Goal: Task Accomplishment & Management: Manage account settings

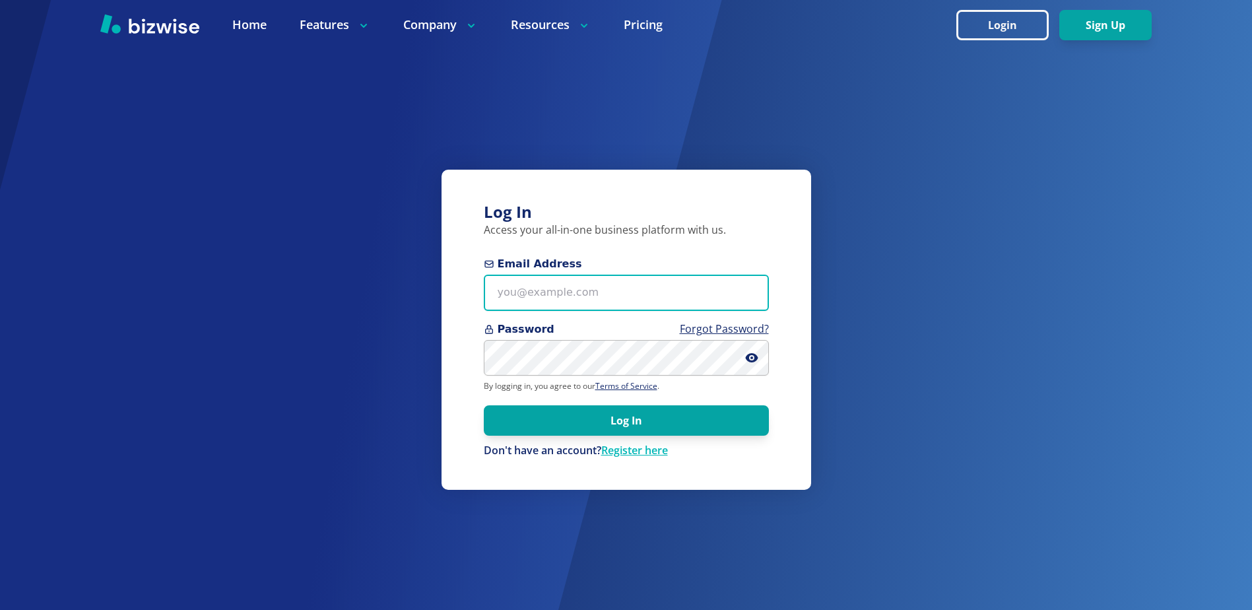
click at [633, 290] on input "Email Address" at bounding box center [626, 293] width 285 height 36
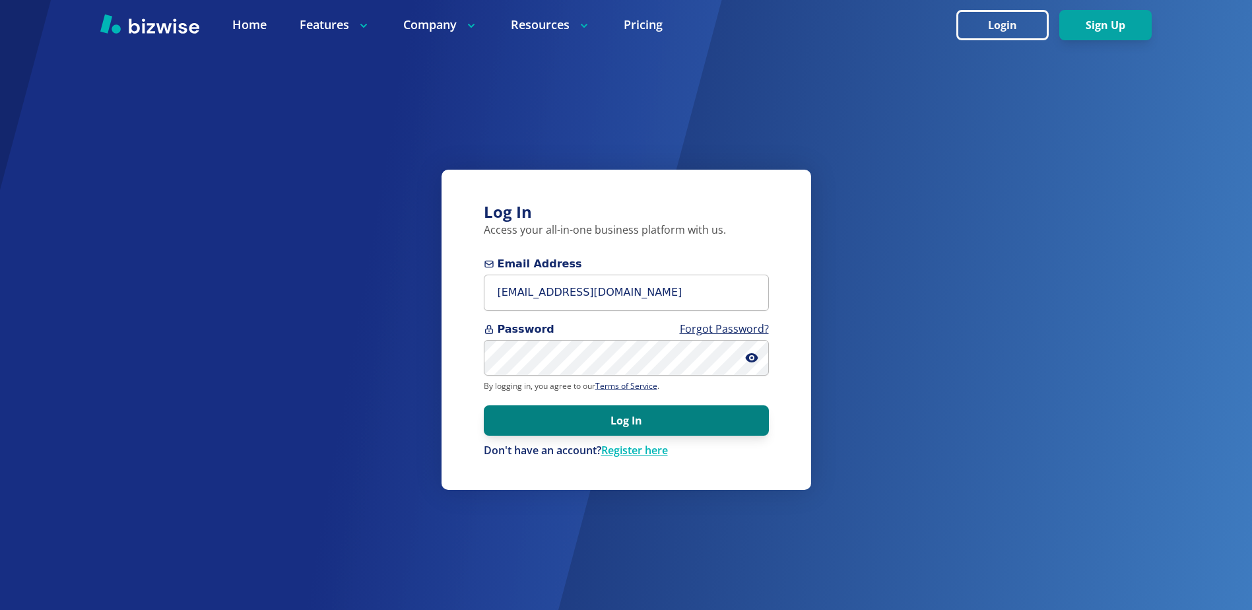
click at [609, 412] on button "Log In" at bounding box center [626, 420] width 285 height 30
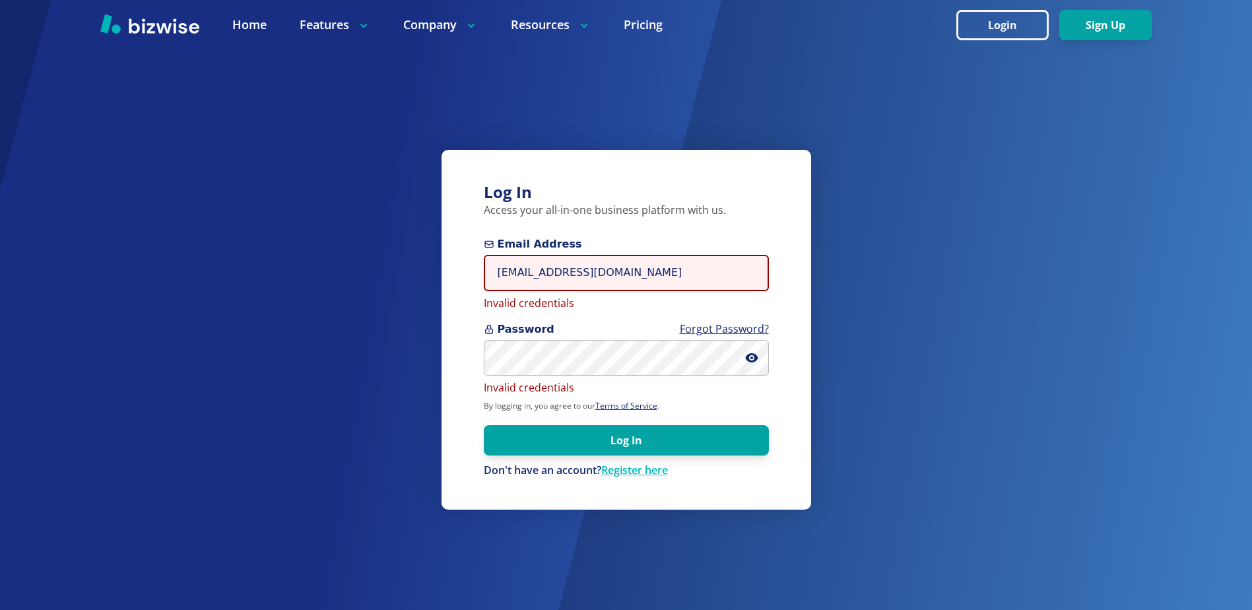
drag, startPoint x: 634, startPoint y: 283, endPoint x: 234, endPoint y: 246, distance: 401.0
click at [255, 246] on div "Log In Access your all-in-one business platform with us. Email Address [EMAIL_A…" at bounding box center [626, 305] width 1252 height 610
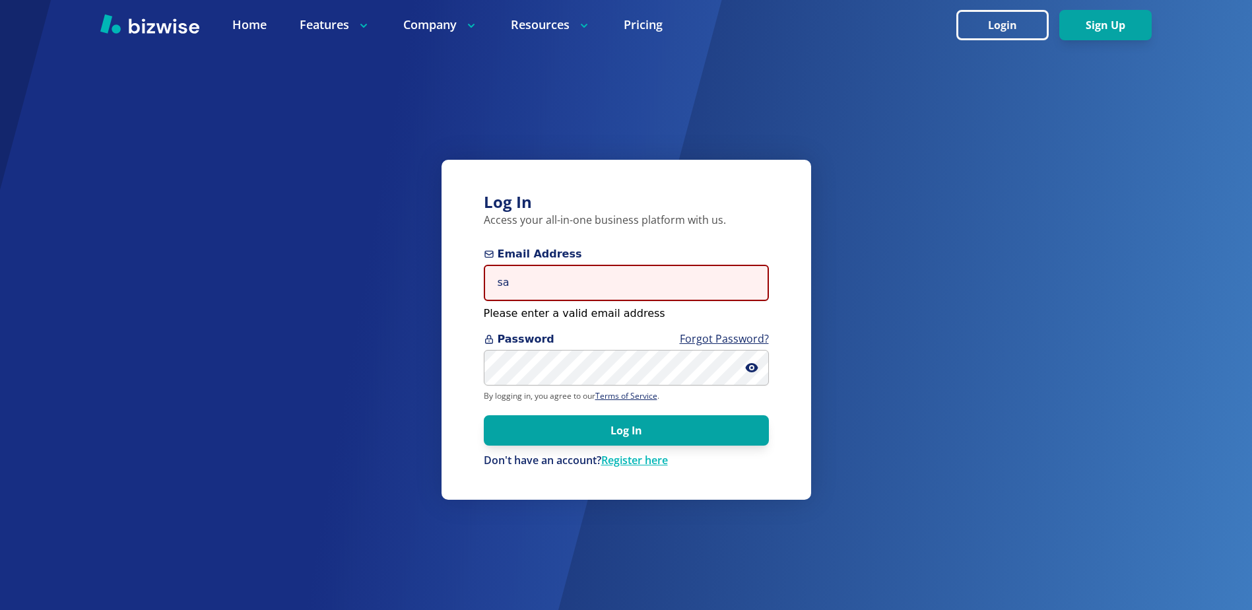
type input "[EMAIL_ADDRESS][DOMAIN_NAME]"
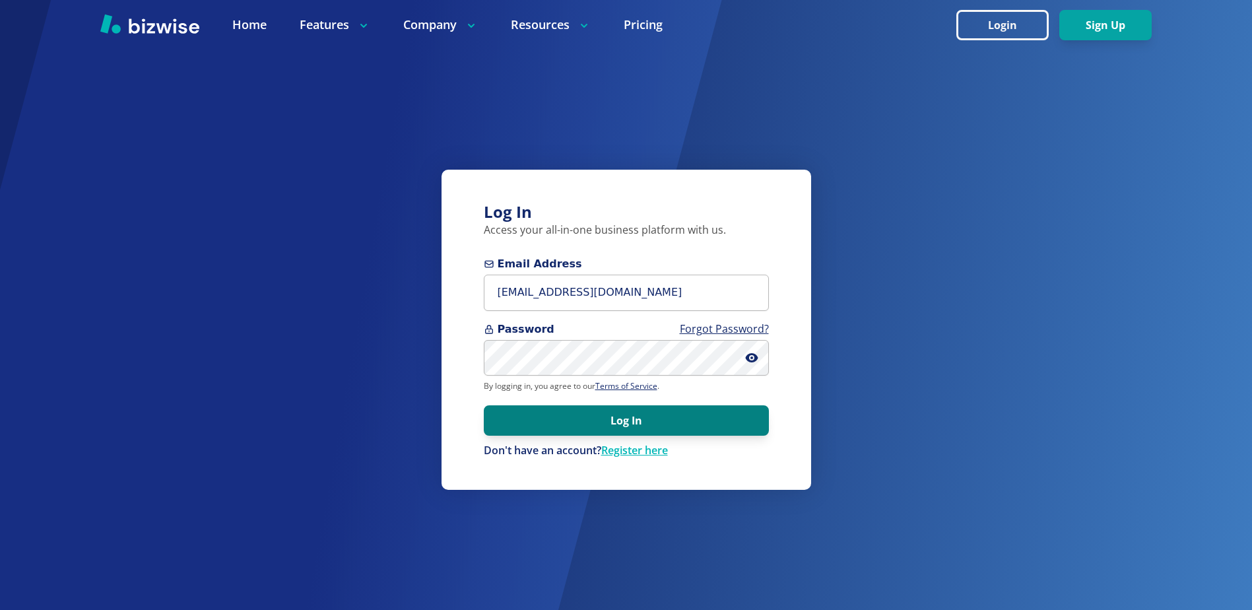
click at [629, 424] on button "Log In" at bounding box center [626, 420] width 285 height 30
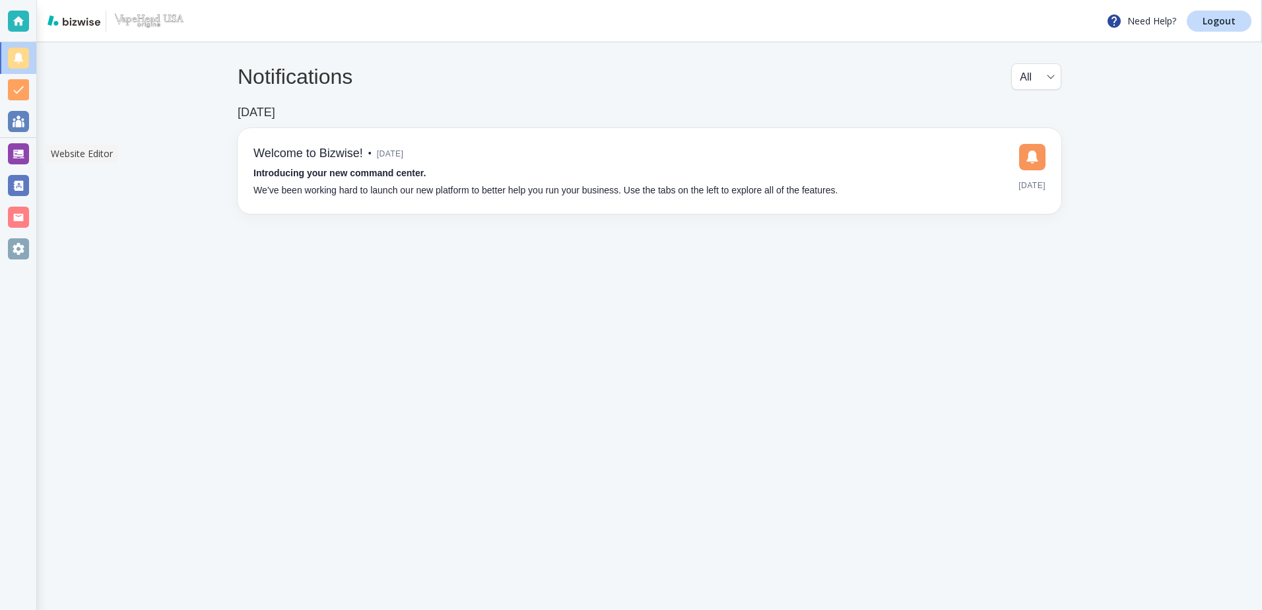
click at [18, 159] on div at bounding box center [18, 153] width 21 height 21
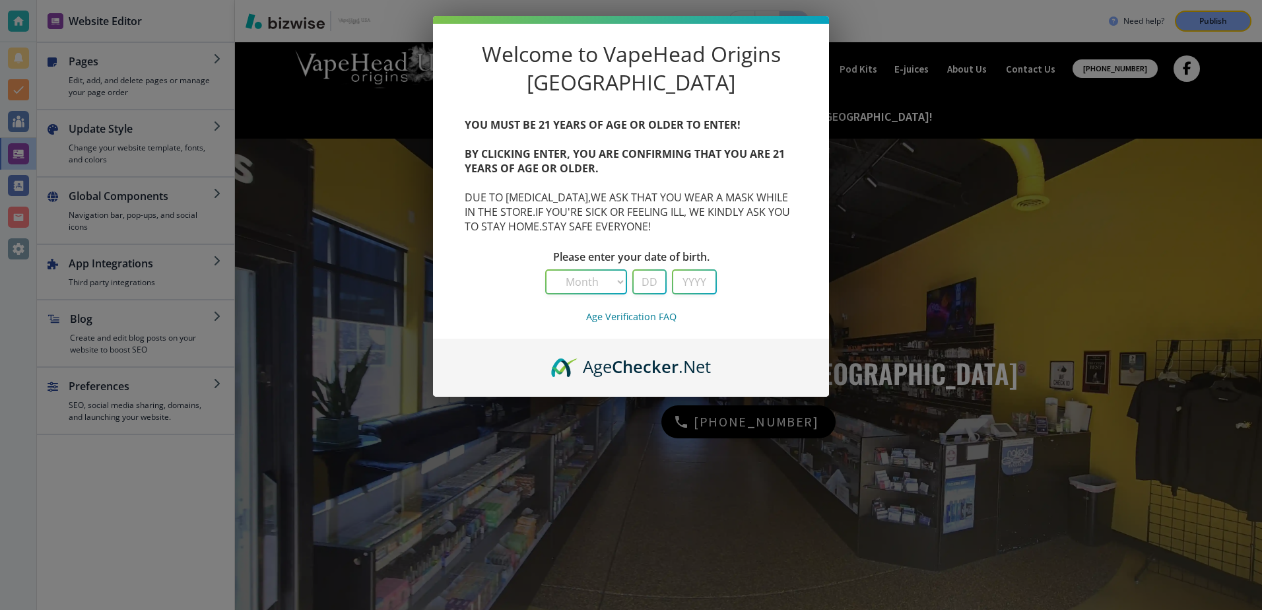
click at [621, 293] on select "Month January February March April May June July August September October Novem…" at bounding box center [586, 282] width 79 height 22
select select "1"
click at [547, 293] on select "Month January February March April May June July August September October Novem…" at bounding box center [586, 282] width 79 height 22
type input "17"
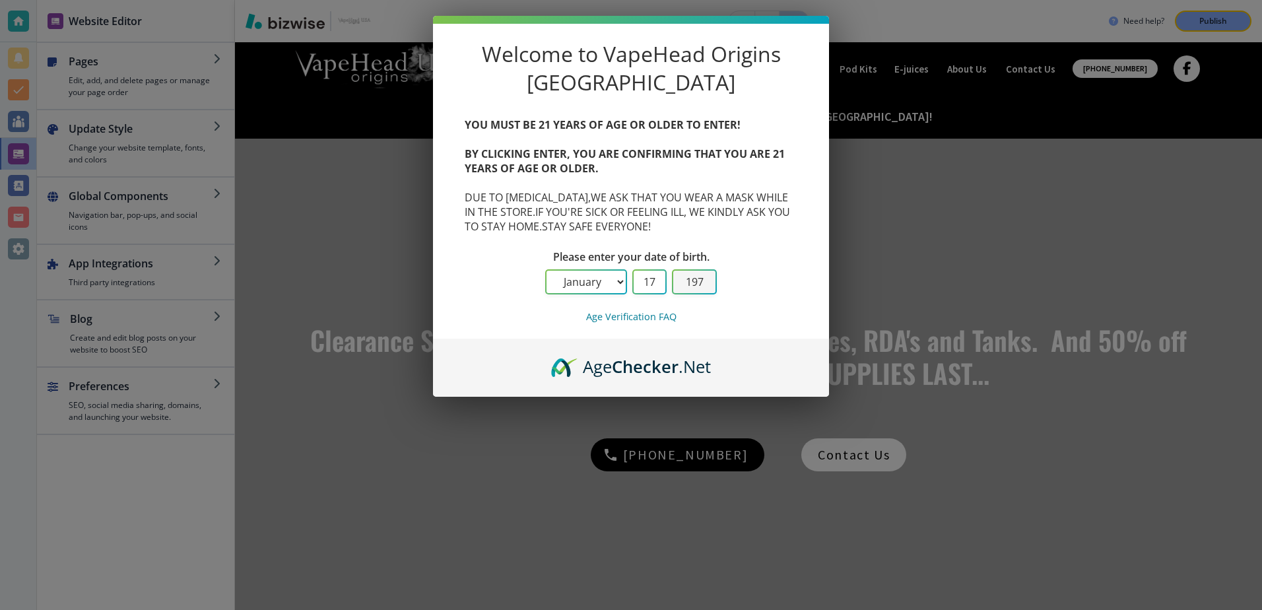
type input "1970"
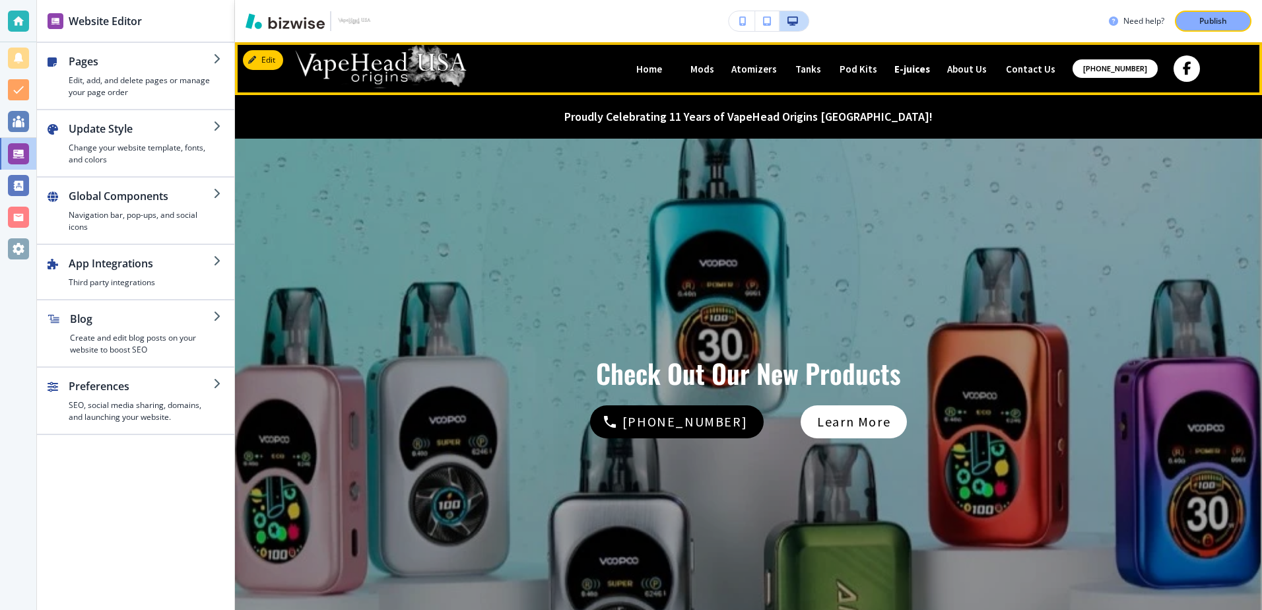
click at [912, 69] on p "E-juices" at bounding box center [912, 69] width 36 height 10
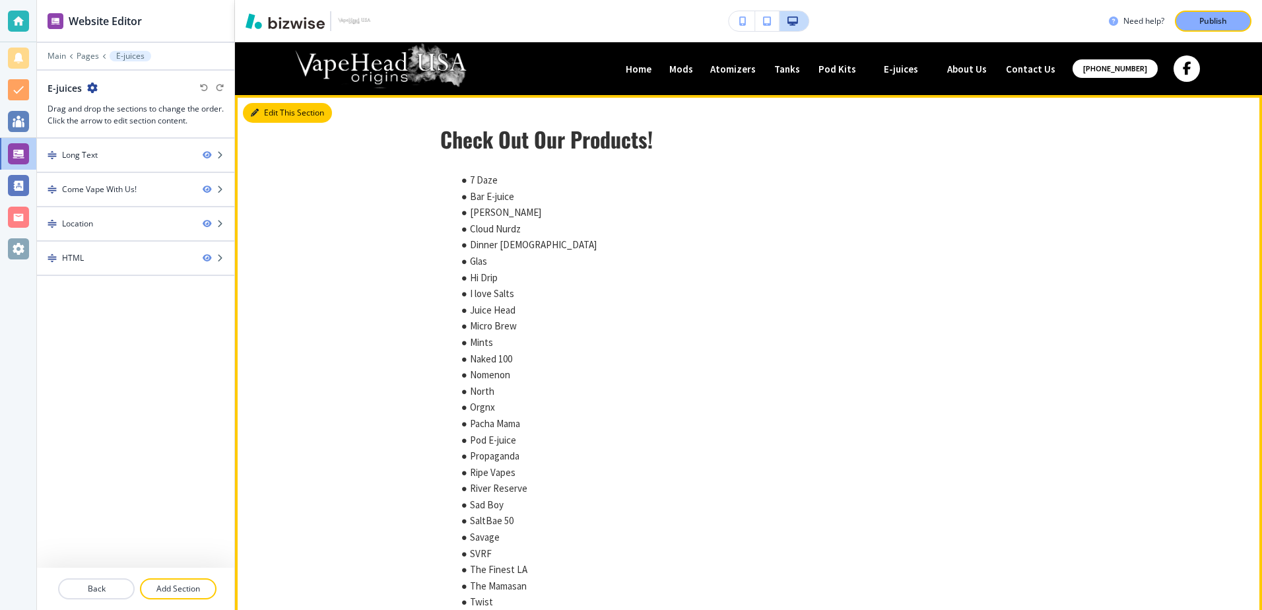
click at [253, 112] on icon "button" at bounding box center [255, 113] width 8 height 8
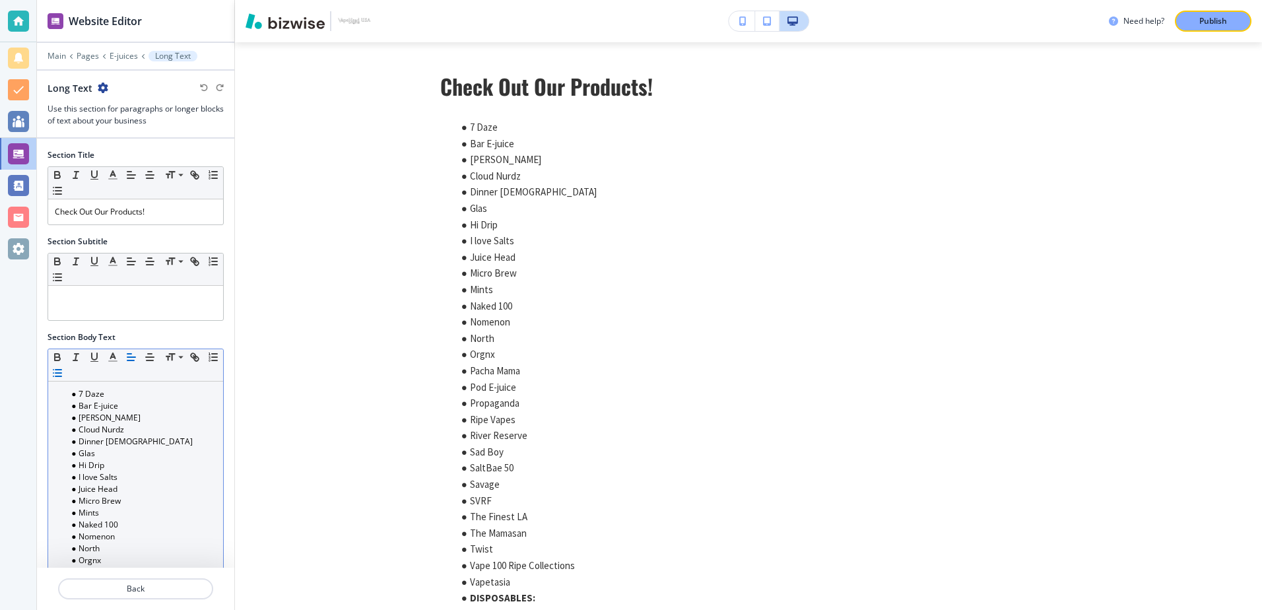
scroll to position [330, 0]
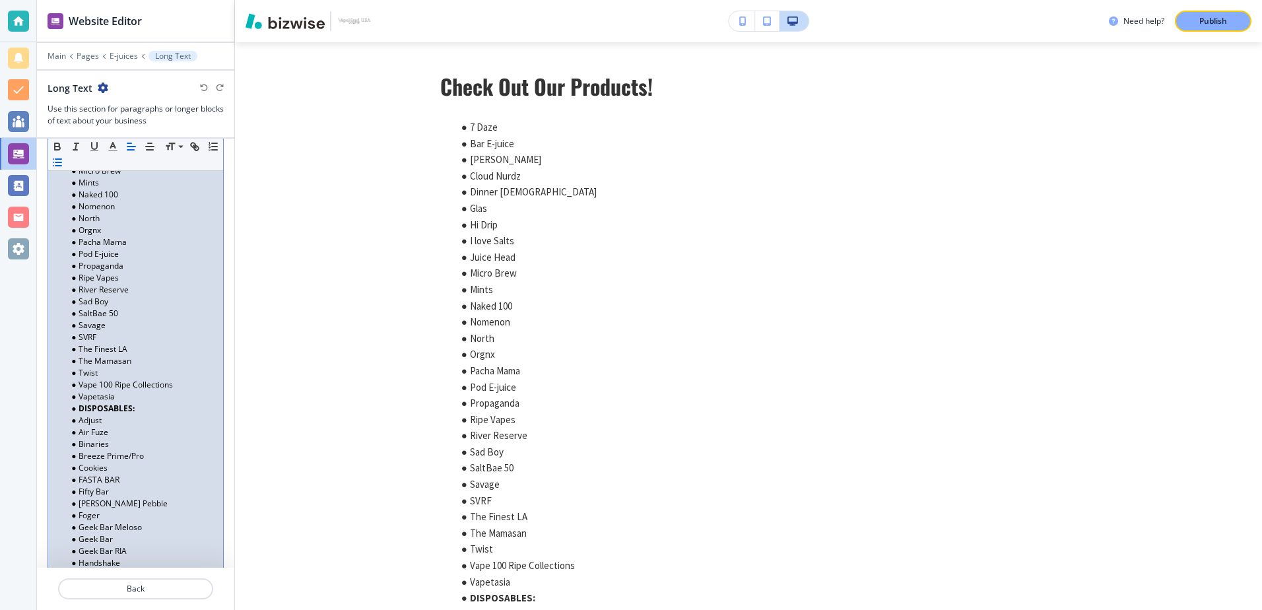
drag, startPoint x: 71, startPoint y: 407, endPoint x: 163, endPoint y: 537, distance: 159.1
click at [163, 537] on ul "7 Daze Bar E-juice Candy King Cloud Nurdz Dinner Lady Glas Hi Drip I love Salts…" at bounding box center [136, 450] width 162 height 784
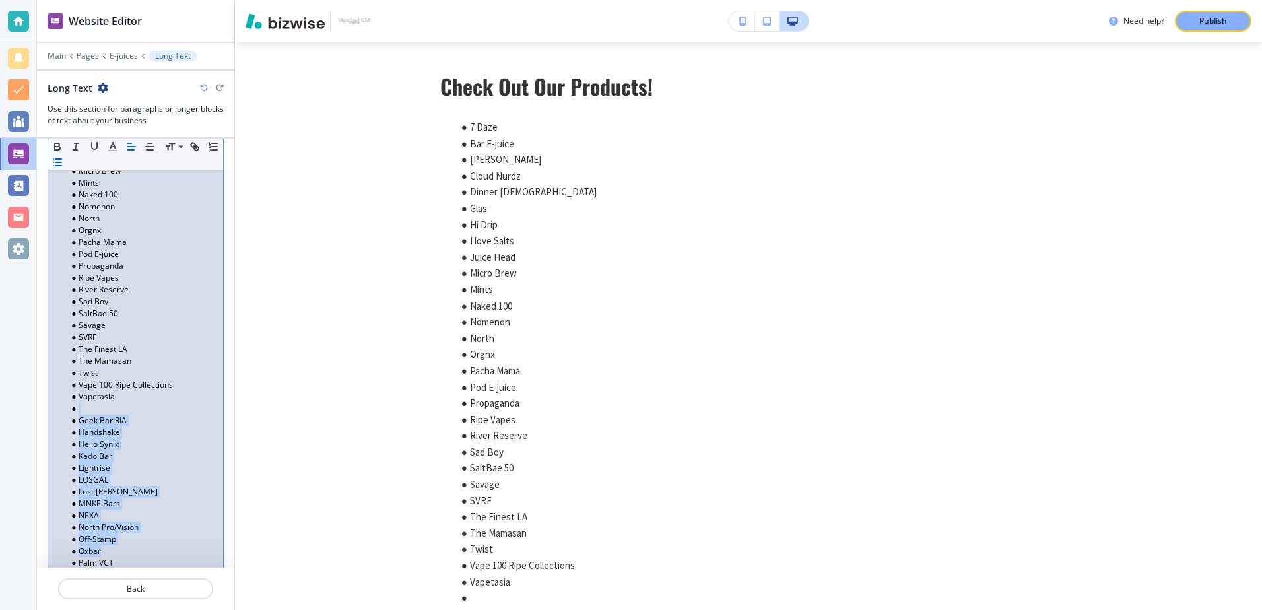
drag, startPoint x: 68, startPoint y: 413, endPoint x: 135, endPoint y: 547, distance: 150.0
click at [135, 547] on ul "7 Daze Bar E-juice Candy King Cloud Nurdz Dinner Lady Glas Hi Drip I love Salts…" at bounding box center [136, 384] width 162 height 653
drag, startPoint x: 78, startPoint y: 413, endPoint x: 152, endPoint y: 554, distance: 159.4
click at [152, 554] on ul "7 Daze Bar E-juice Candy King Cloud Nurdz Dinner Lady Glas Hi Drip I love Salts…" at bounding box center [136, 313] width 162 height 511
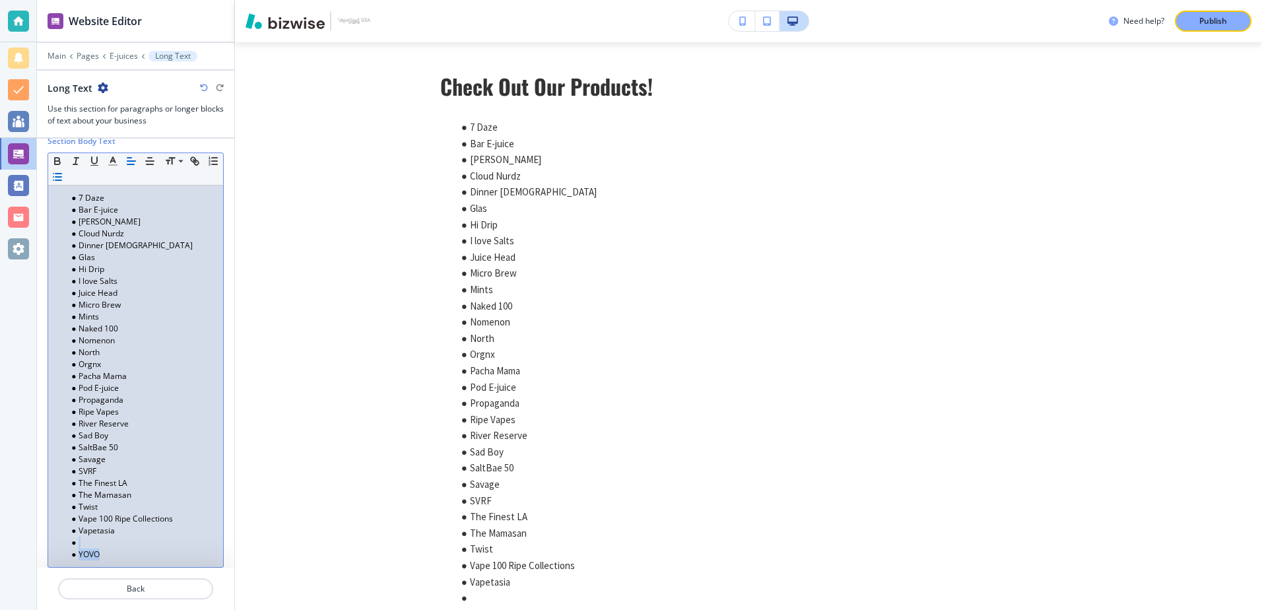
drag, startPoint x: 65, startPoint y: 547, endPoint x: 109, endPoint y: 554, distance: 44.2
click at [109, 554] on ul "7 Daze Bar E-juice Candy King Cloud Nurdz Dinner Lady Glas Hi Drip I love Salts…" at bounding box center [136, 376] width 162 height 368
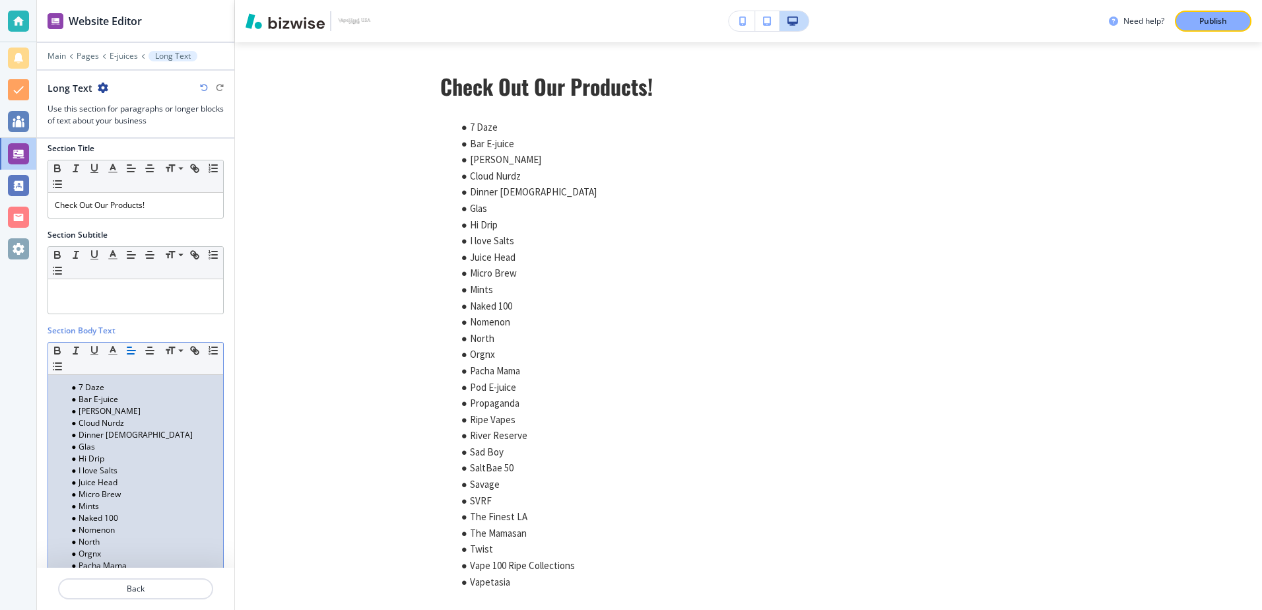
scroll to position [0, 0]
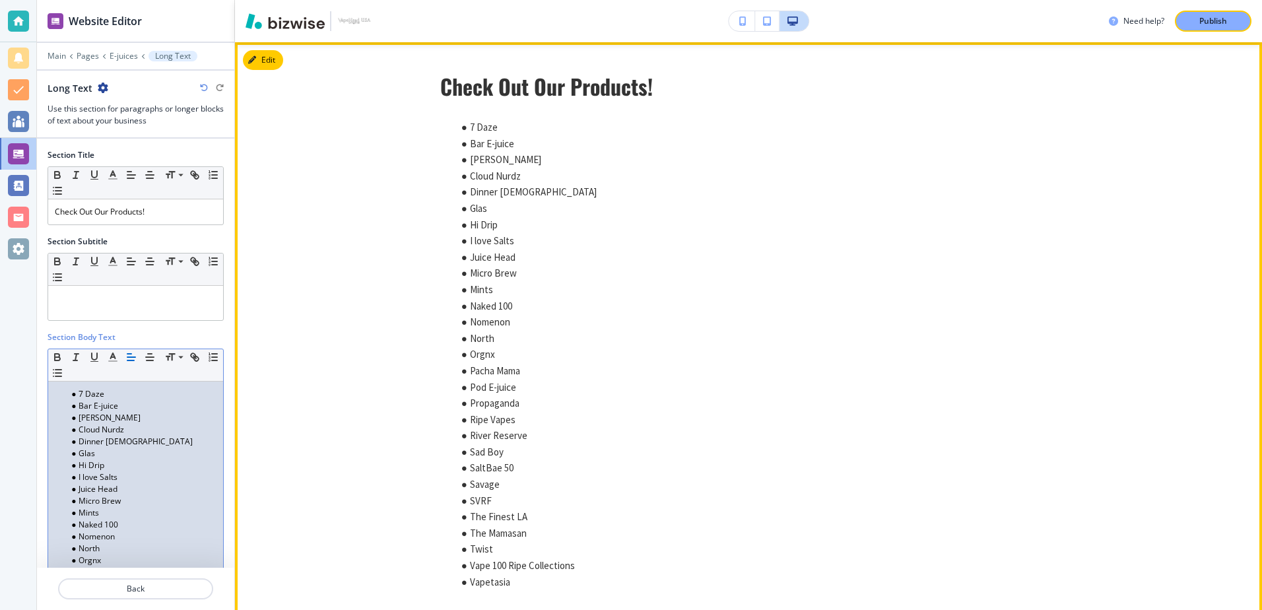
click at [331, 327] on div "Check Out Our Products! 7 Daze Bar E-juice Candy King Cloud Nurdz Dinner Lady G…" at bounding box center [748, 345] width 1027 height 606
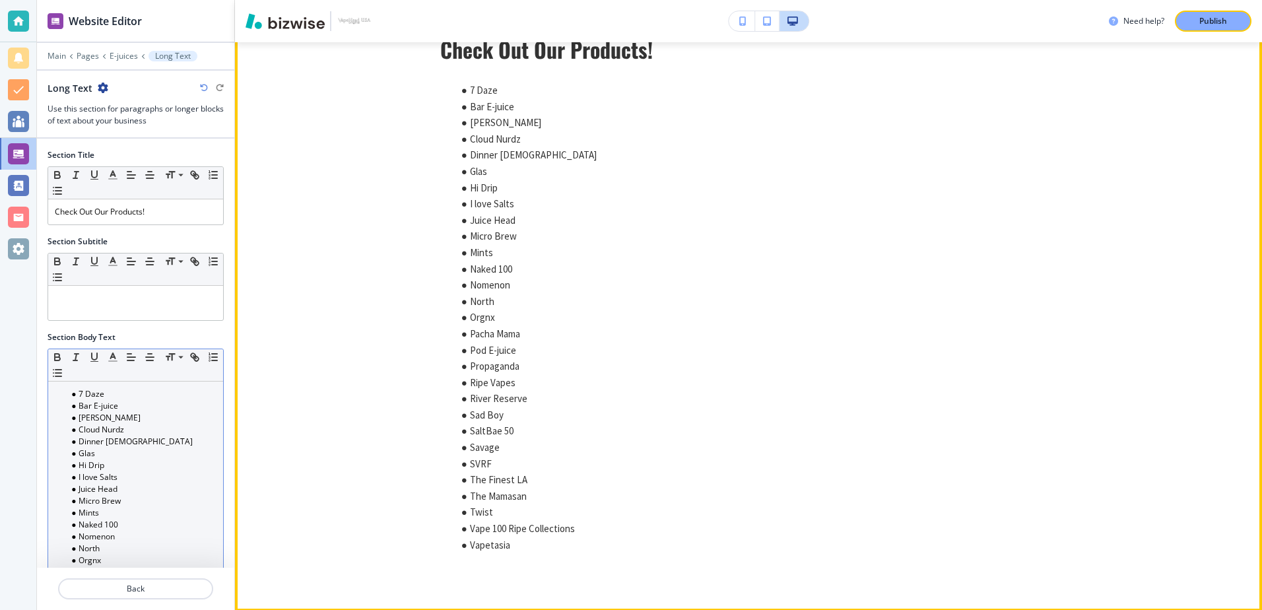
scroll to position [66, 0]
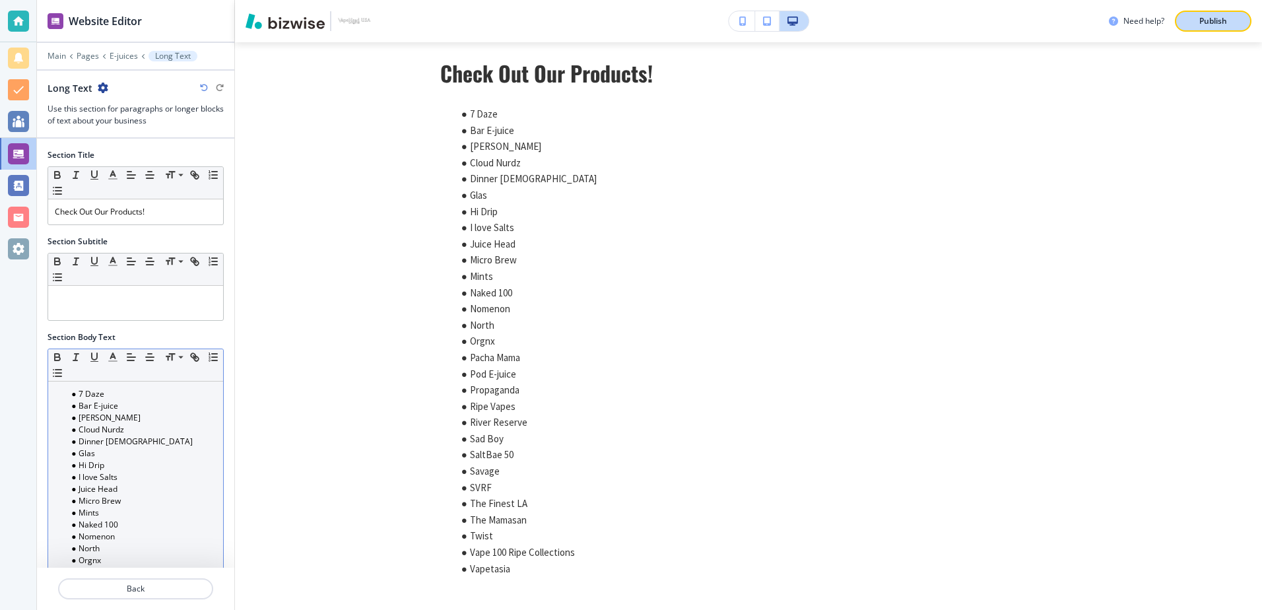
click at [1214, 20] on p "Publish" at bounding box center [1213, 21] width 28 height 12
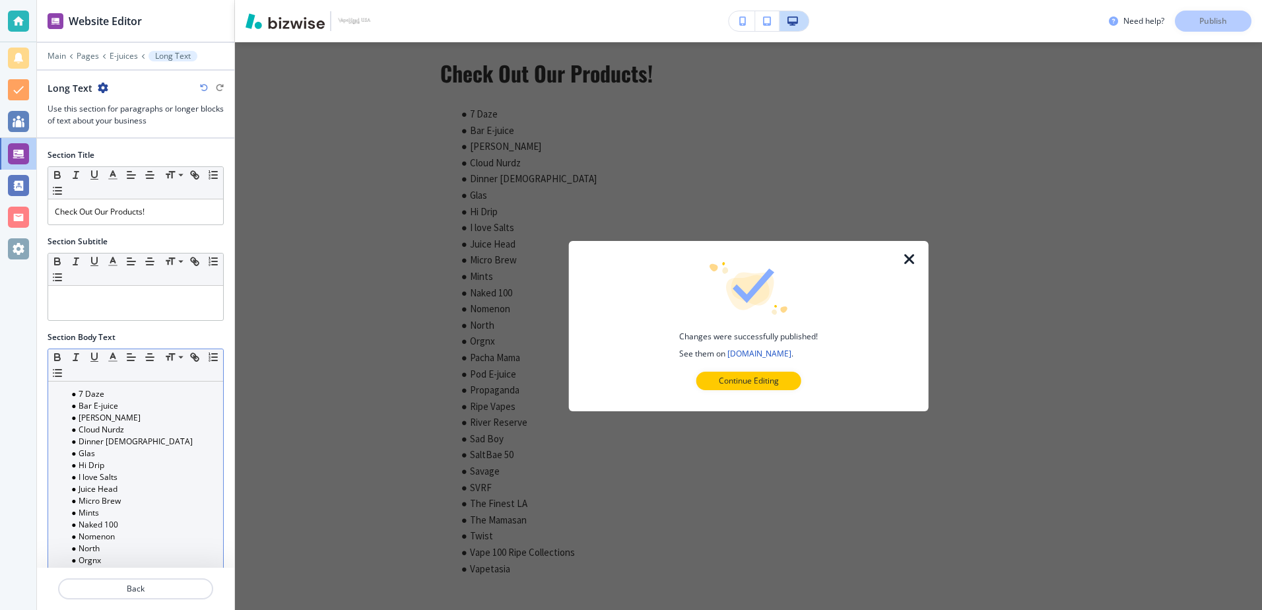
click at [912, 255] on icon "button" at bounding box center [910, 259] width 16 height 16
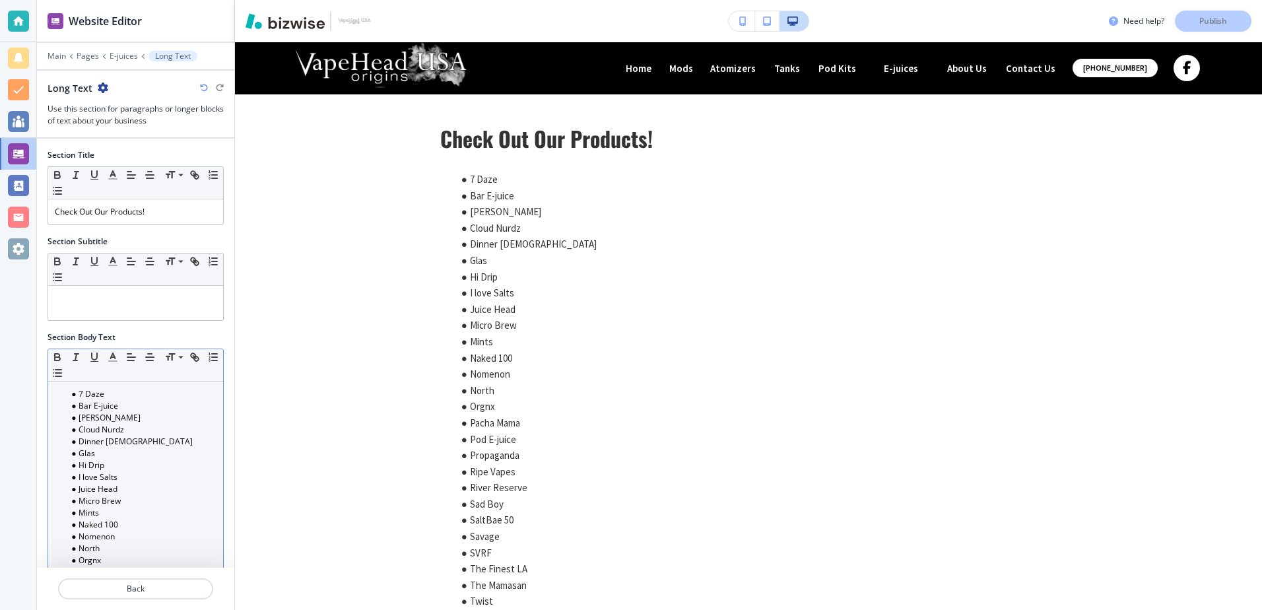
scroll to position [0, 0]
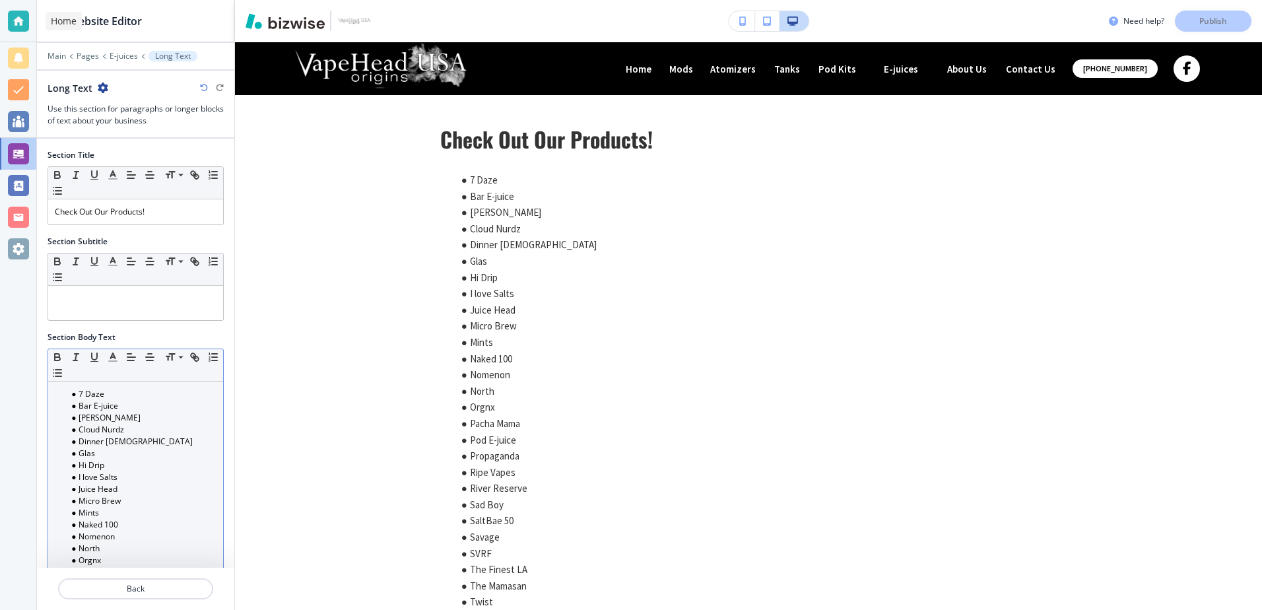
drag, startPoint x: 15, startPoint y: 18, endPoint x: 26, endPoint y: 22, distance: 11.9
click at [15, 18] on div at bounding box center [18, 21] width 21 height 21
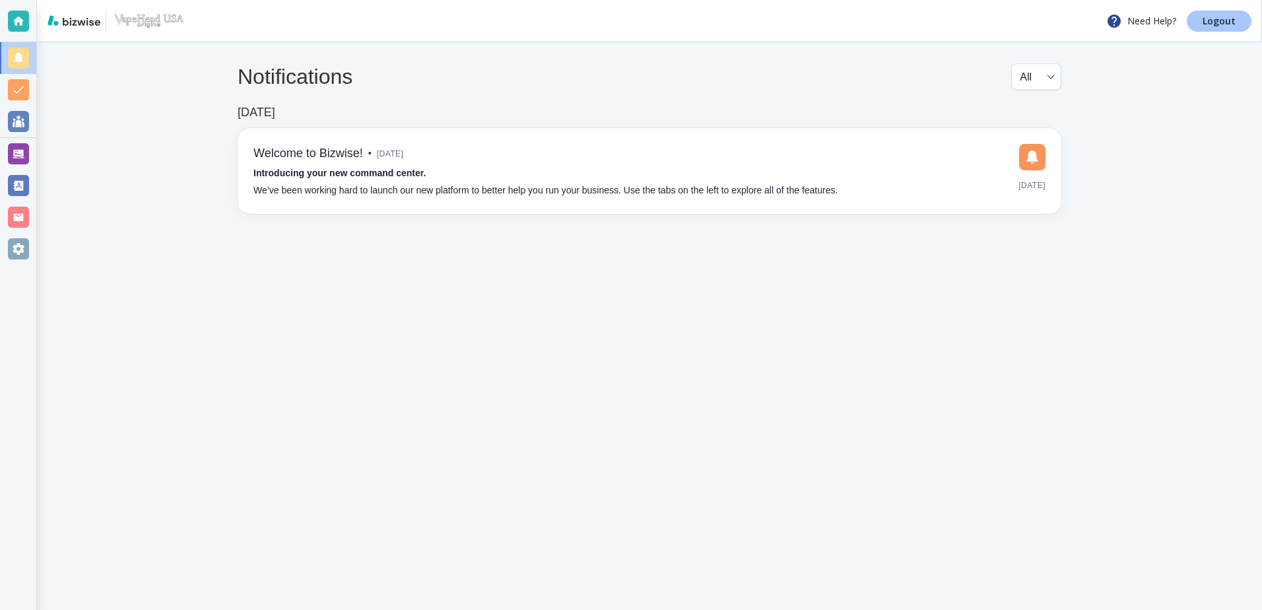
click at [1220, 20] on p "Logout" at bounding box center [1219, 21] width 33 height 9
